Goal: Task Accomplishment & Management: Use online tool/utility

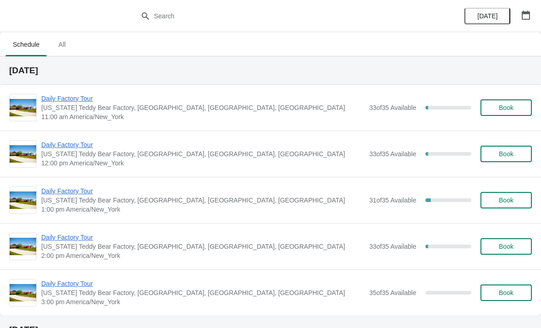
click at [493, 110] on span "Book" at bounding box center [506, 107] width 35 height 7
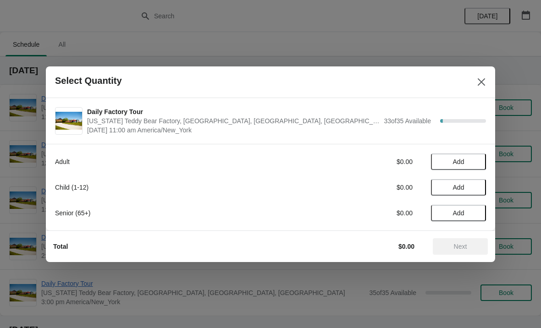
click at [477, 207] on button "Add" at bounding box center [458, 213] width 55 height 17
click at [475, 209] on icon at bounding box center [475, 213] width 10 height 10
click at [453, 243] on span "Next" at bounding box center [460, 246] width 40 height 7
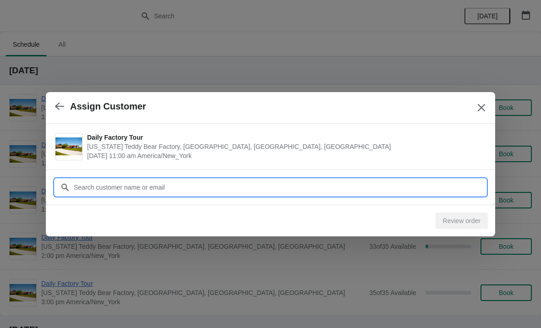
click at [165, 182] on input "Customer" at bounding box center [279, 187] width 413 height 17
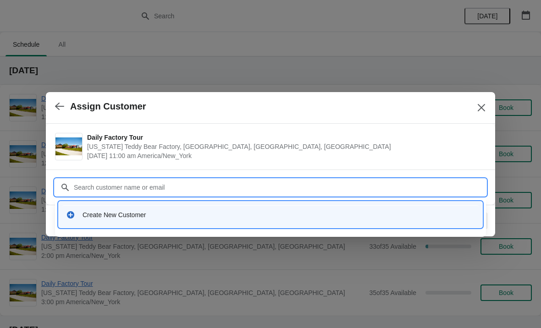
click at [140, 212] on div "Create New Customer" at bounding box center [279, 214] width 393 height 9
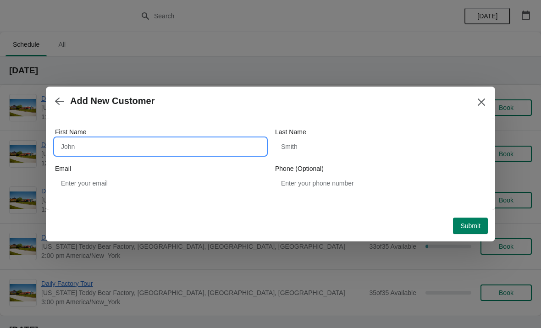
click at [113, 154] on input "First Name" at bounding box center [160, 146] width 211 height 17
type input "Mark"
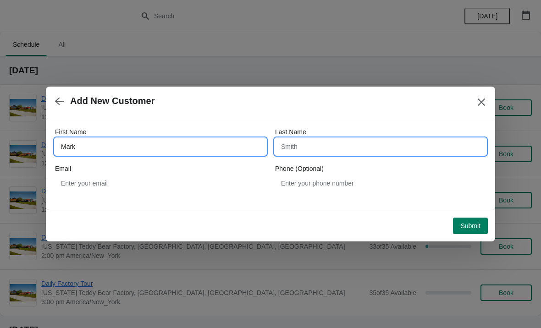
click at [337, 141] on input "Last Name" at bounding box center [380, 146] width 211 height 17
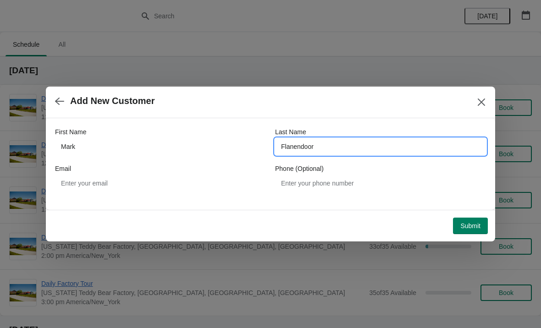
type input "Flanendoor"
click at [469, 227] on span "Submit" at bounding box center [470, 225] width 20 height 7
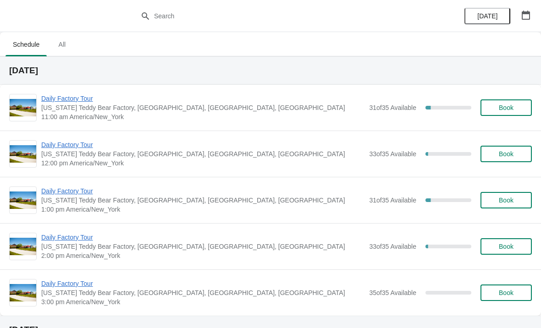
click at [66, 101] on span "Daily Factory Tour" at bounding box center [202, 98] width 323 height 9
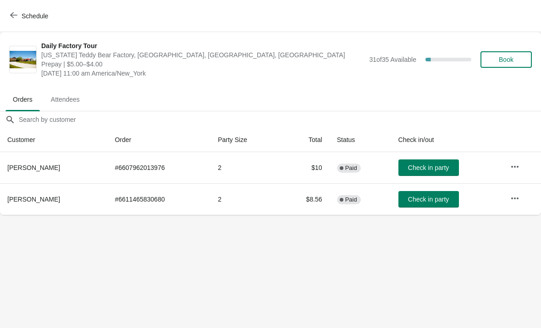
click at [420, 199] on span "Check in party" at bounding box center [428, 199] width 41 height 7
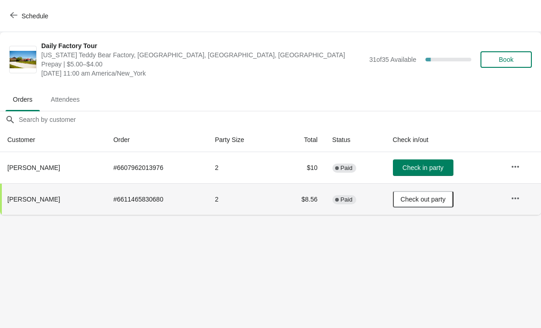
click at [26, 19] on span "Schedule" at bounding box center [35, 15] width 27 height 7
